Goal: Information Seeking & Learning: Compare options

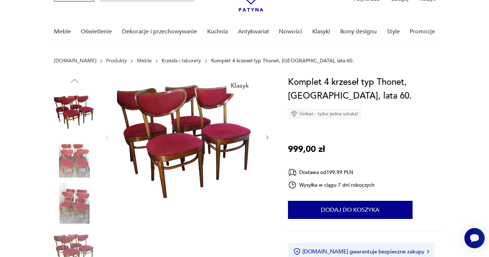
scroll to position [44, 0]
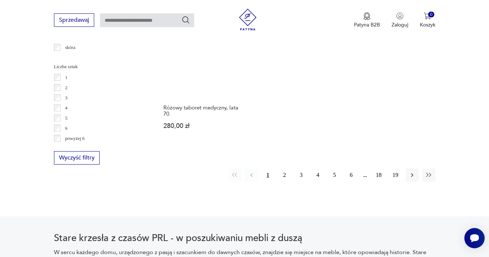
scroll to position [1045, 0]
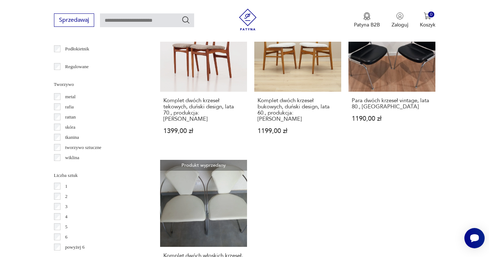
scroll to position [952, 0]
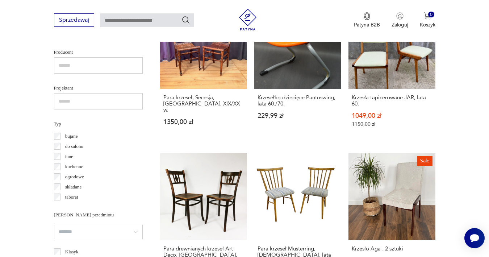
scroll to position [497, 0]
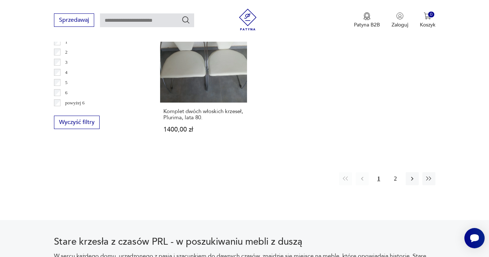
scroll to position [1087, 0]
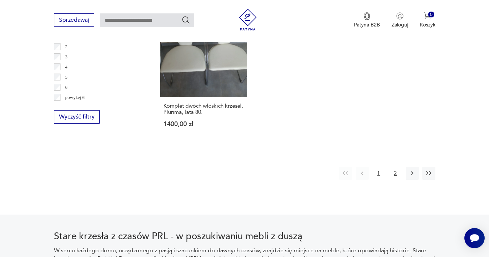
click at [395, 180] on button "2" at bounding box center [395, 173] width 13 height 13
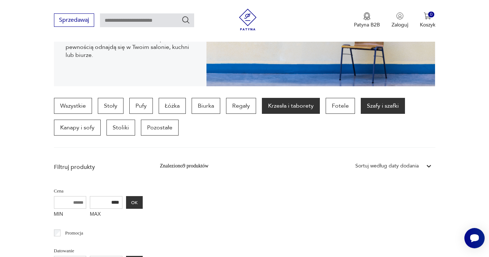
scroll to position [142, 0]
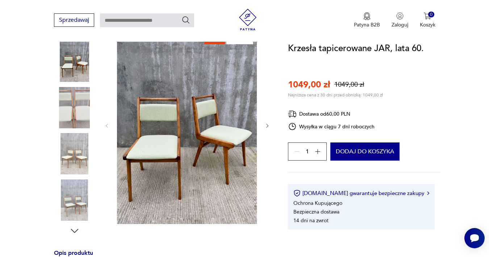
scroll to position [95, 0]
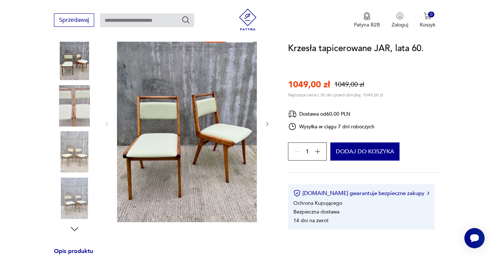
click at [267, 121] on icon "button" at bounding box center [268, 124] width 6 height 6
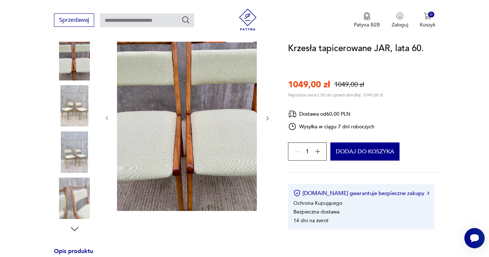
click at [267, 122] on div at bounding box center [187, 118] width 167 height 188
click at [78, 140] on img at bounding box center [74, 151] width 41 height 41
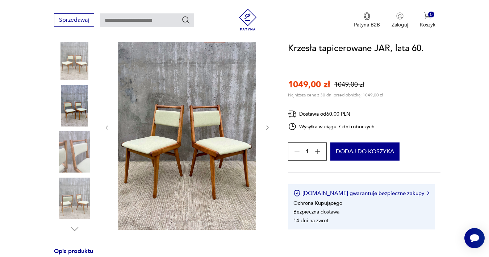
click at [75, 151] on img at bounding box center [74, 151] width 41 height 41
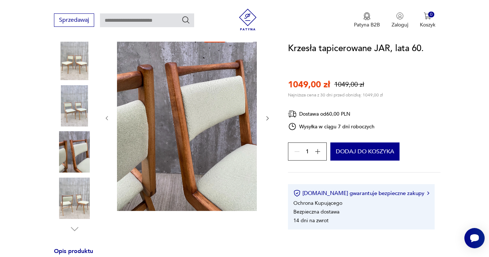
click at [70, 177] on div at bounding box center [74, 129] width 41 height 181
click at [68, 190] on img at bounding box center [74, 198] width 41 height 41
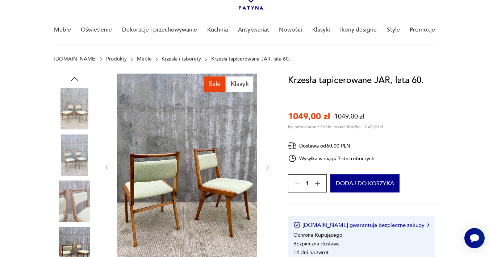
scroll to position [51, 0]
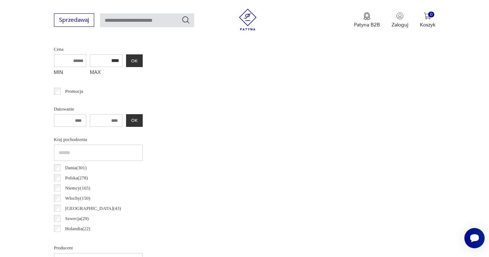
scroll to position [283, 0]
drag, startPoint x: 86, startPoint y: 61, endPoint x: 101, endPoint y: 61, distance: 15.2
click at [101, 61] on input "****" at bounding box center [106, 61] width 33 height 13
type input "****"
click at [126, 59] on button "OK" at bounding box center [134, 61] width 17 height 13
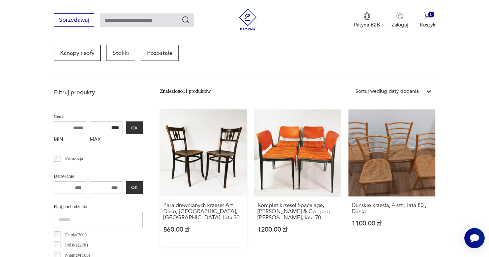
scroll to position [217, 0]
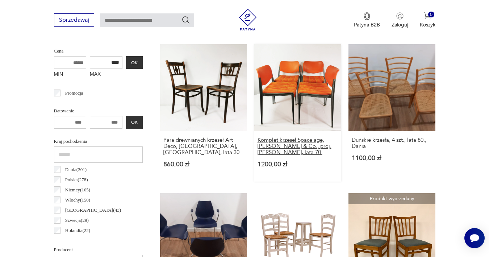
click at [267, 153] on h3 "Komplet krzeseł Space age, Kusch & Co., proj. Prof. Hans Ell., lata 70." at bounding box center [298, 146] width 80 height 18
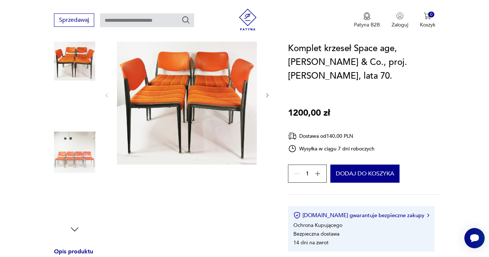
scroll to position [94, 0]
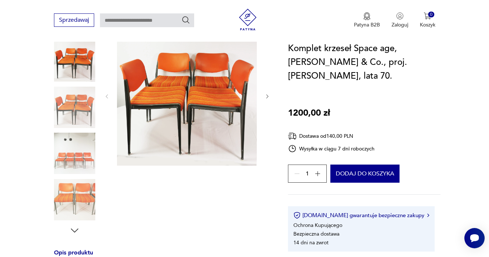
click at [68, 195] on img at bounding box center [74, 199] width 41 height 41
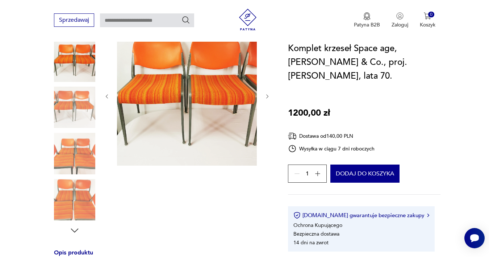
click at [270, 95] on icon "button" at bounding box center [268, 96] width 6 height 6
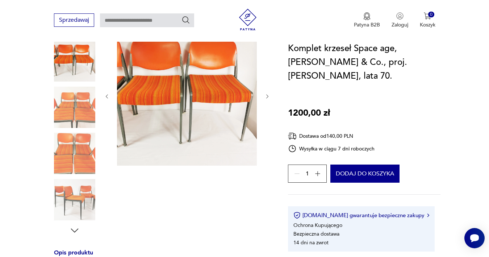
click at [270, 95] on icon "button" at bounding box center [268, 96] width 6 height 6
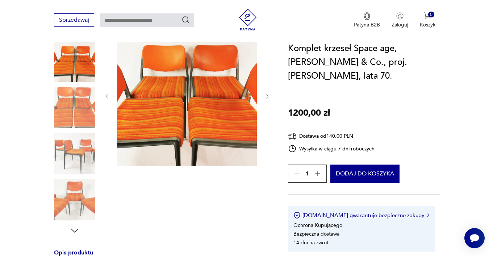
click at [270, 95] on icon "button" at bounding box center [268, 96] width 6 height 6
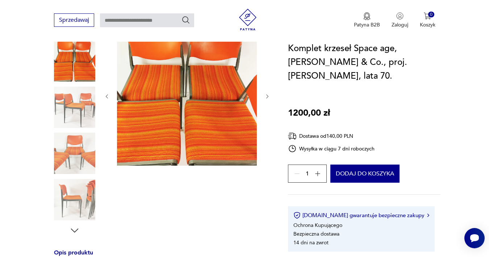
click at [270, 95] on icon "button" at bounding box center [268, 96] width 6 height 6
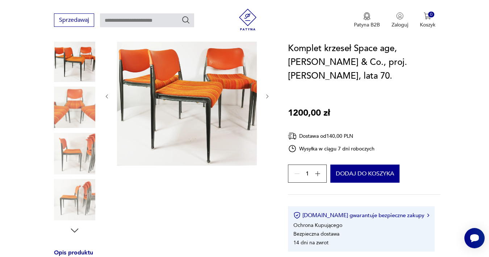
click at [270, 95] on icon "button" at bounding box center [268, 96] width 6 height 6
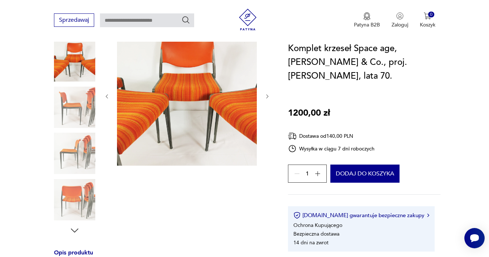
click at [270, 95] on icon "button" at bounding box center [268, 96] width 6 height 6
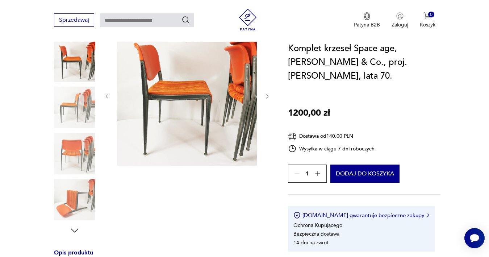
click at [270, 95] on icon "button" at bounding box center [268, 96] width 6 height 6
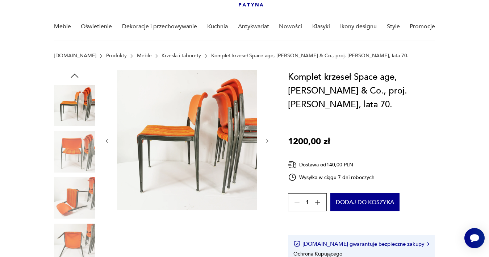
scroll to position [48, 0]
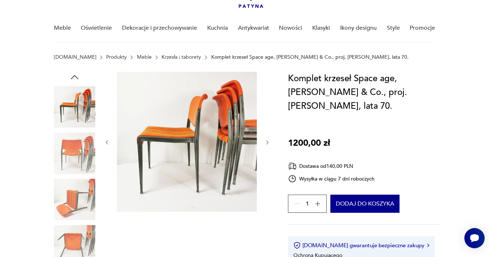
click at [266, 145] on icon "button" at bounding box center [268, 143] width 6 height 6
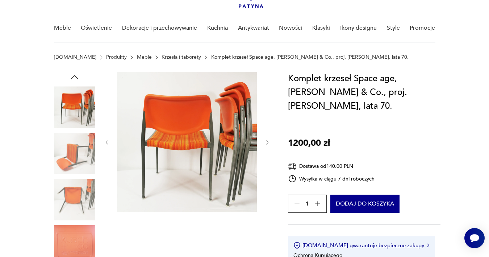
click at [266, 144] on icon "button" at bounding box center [268, 143] width 6 height 6
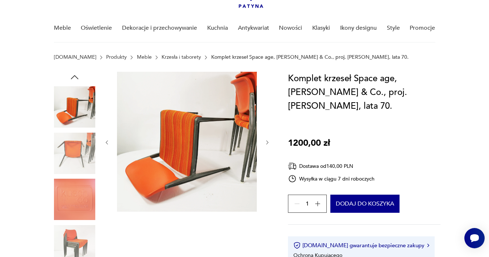
click at [266, 144] on icon "button" at bounding box center [268, 143] width 6 height 6
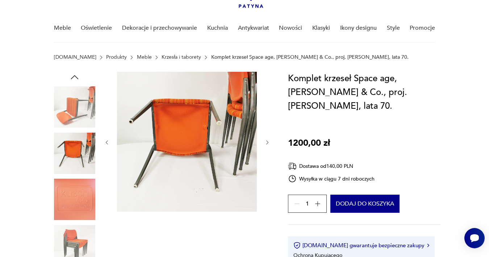
click at [266, 144] on icon "button" at bounding box center [268, 143] width 6 height 6
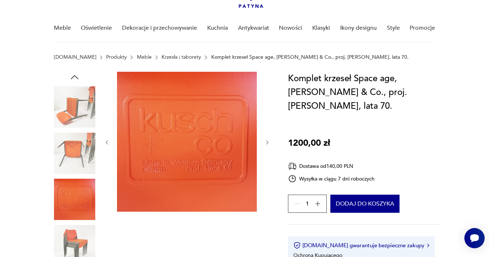
click at [266, 144] on icon "button" at bounding box center [268, 143] width 6 height 6
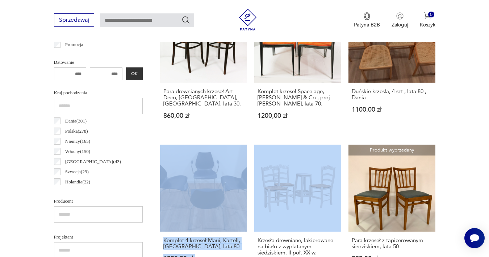
scroll to position [175, 0]
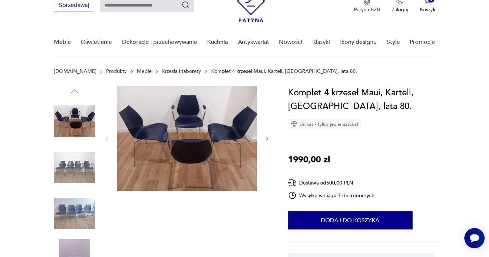
scroll to position [32, 0]
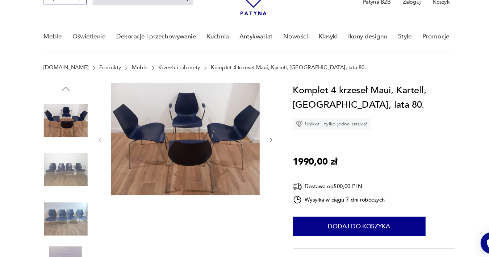
click at [62, 155] on img at bounding box center [74, 169] width 41 height 41
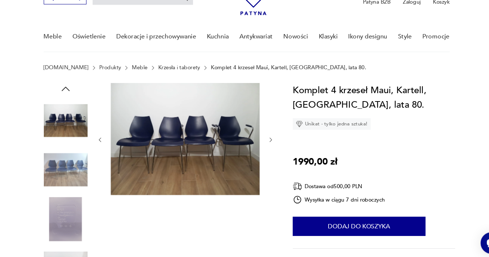
click at [62, 155] on img at bounding box center [74, 169] width 41 height 41
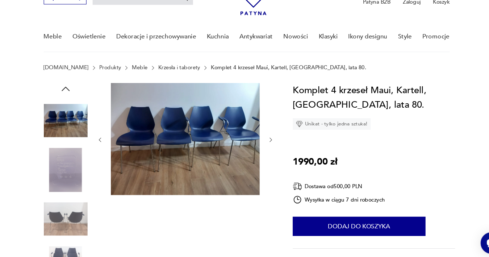
click at [64, 195] on img at bounding box center [74, 215] width 41 height 41
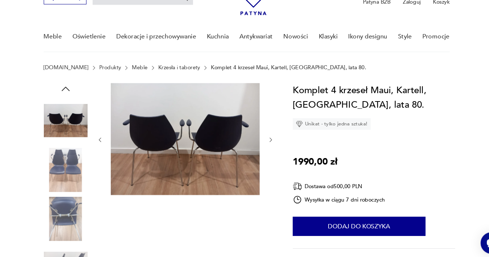
click at [63, 199] on img at bounding box center [74, 215] width 41 height 41
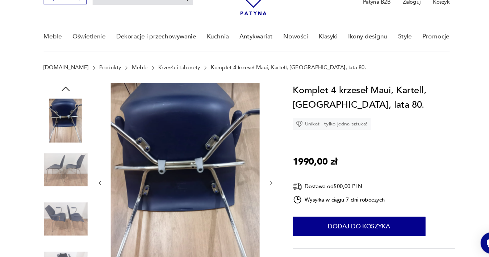
click at [64, 196] on img at bounding box center [74, 215] width 41 height 41
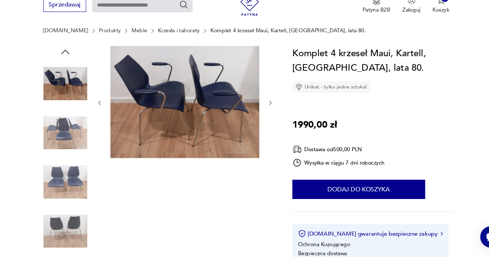
scroll to position [85, 0]
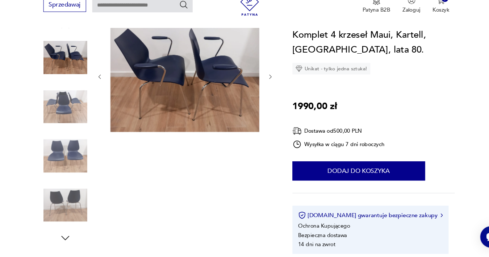
click at [70, 188] on img at bounding box center [74, 208] width 41 height 41
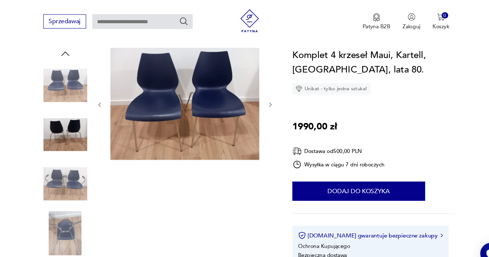
scroll to position [66, 0]
